Goal: Task Accomplishment & Management: Use online tool/utility

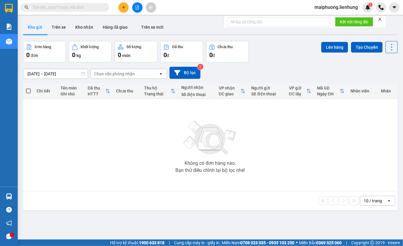
click at [96, 6] on input "text" at bounding box center [67, 7] width 70 height 6
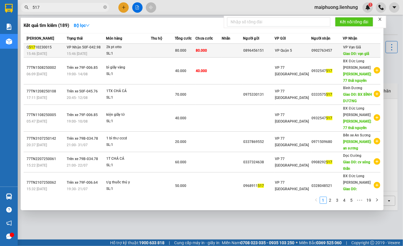
type input "517"
click at [220, 53] on td "80.000" at bounding box center [209, 51] width 26 height 14
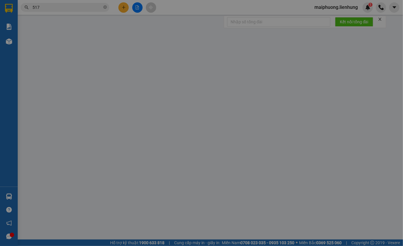
click at [67, 2] on div "SỬA ĐƠN HÀNG Lịch sử Ảnh kiện hàng Yêu cầu xuất hóa đơn điện tử Total Paid Fee …" at bounding box center [201, 123] width 403 height 246
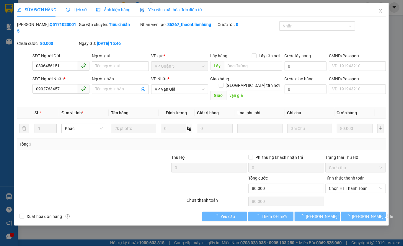
type input "0896456151"
type input "0902763457"
type input "vạn giã"
type input "80.000"
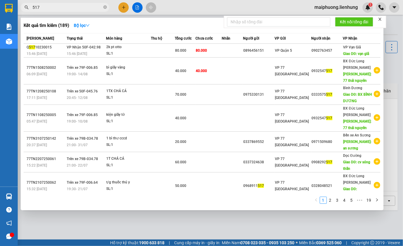
click at [61, 9] on input "517" at bounding box center [67, 7] width 70 height 6
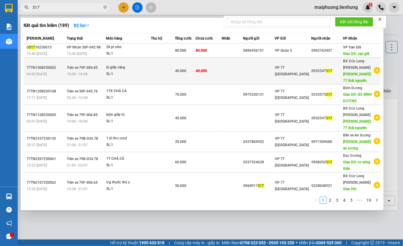
click at [86, 72] on span "19:00 [DATE]" at bounding box center [77, 74] width 21 height 4
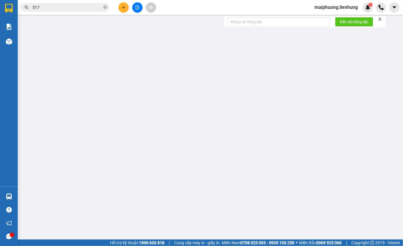
type input "0932547517"
type input "77 [GEOGRAPHIC_DATA]"
type input "40.000"
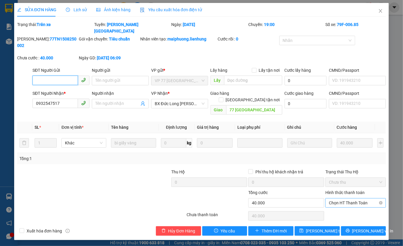
click at [356, 199] on span "Chọn HT Thanh Toán" at bounding box center [355, 203] width 53 height 9
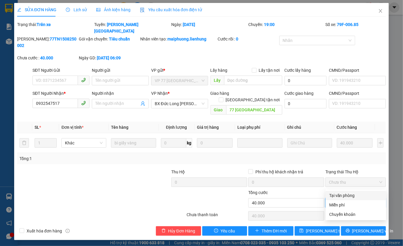
click at [347, 194] on div "Tại văn phòng" at bounding box center [355, 195] width 53 height 6
type input "0"
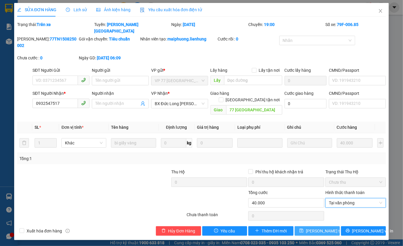
click at [319, 226] on button "[PERSON_NAME] thay đổi" at bounding box center [317, 230] width 45 height 9
